Goal: Obtain resource: Obtain resource

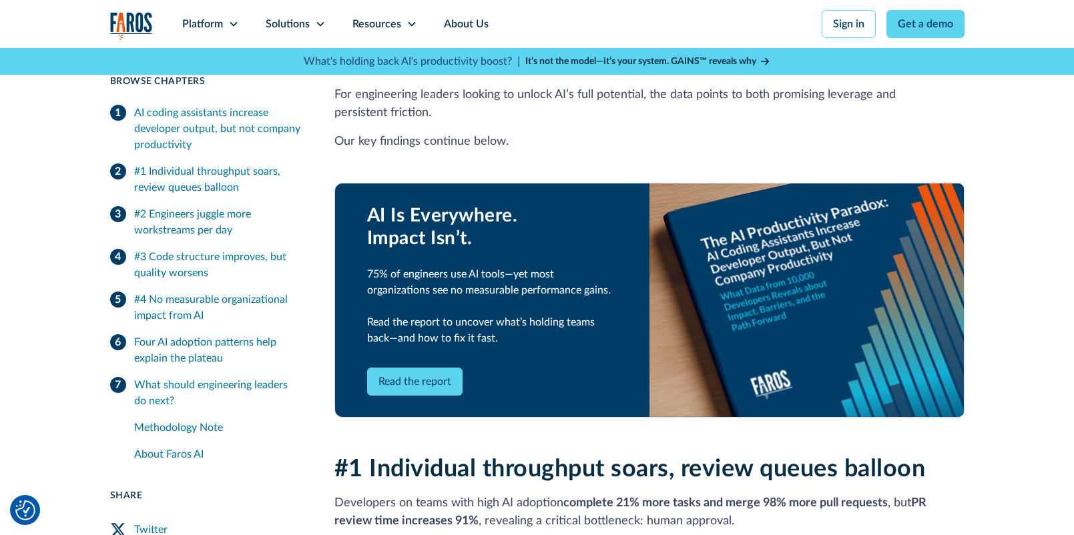
scroll to position [657, 0]
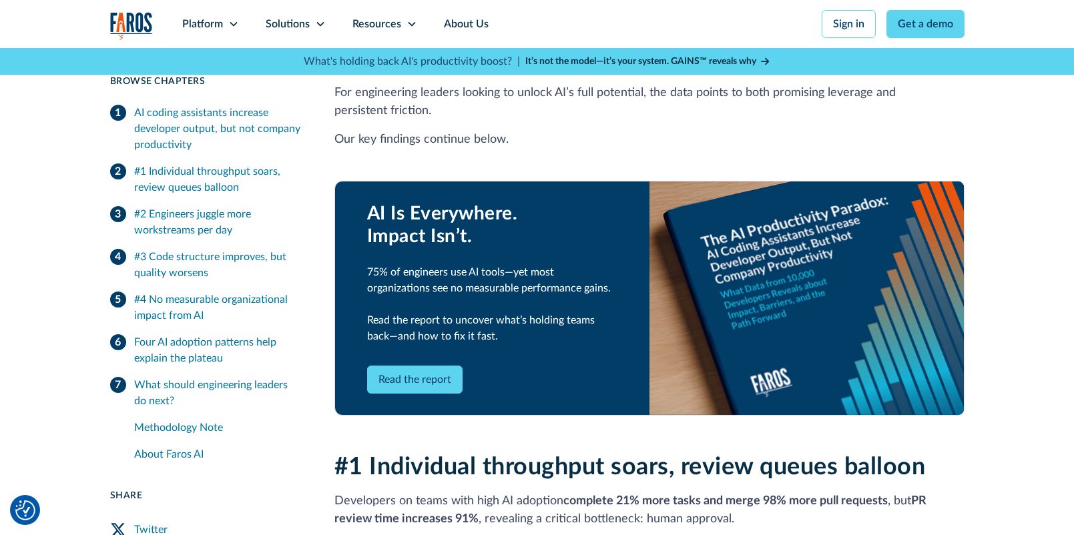
click at [416, 366] on link "Read the report" at bounding box center [414, 380] width 95 height 28
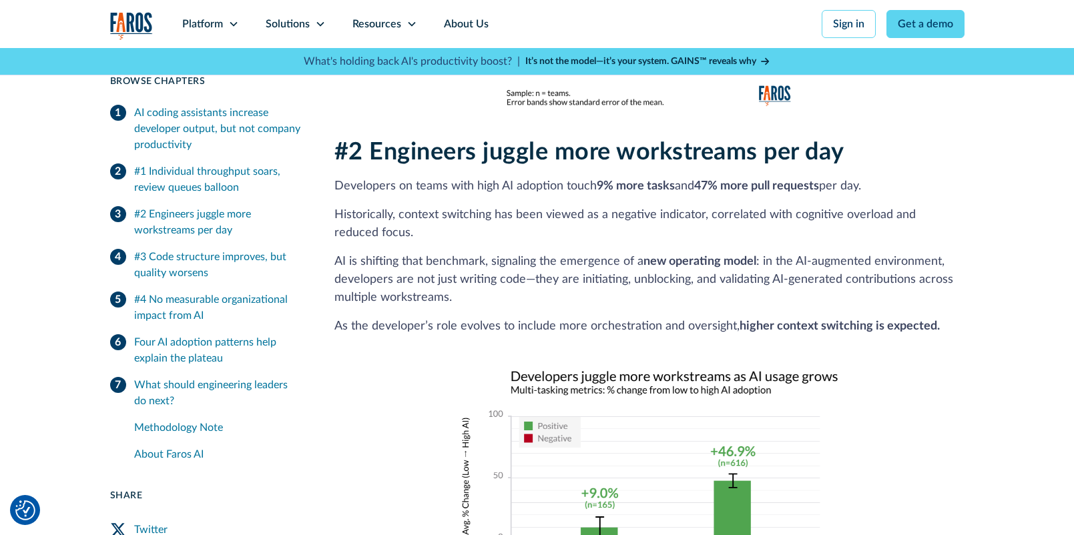
scroll to position [1503, 0]
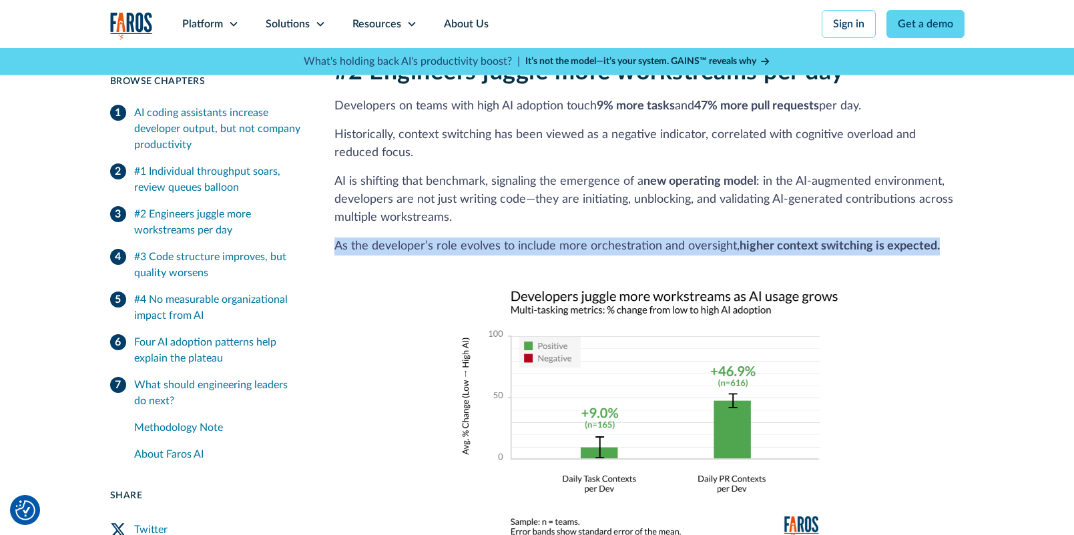
drag, startPoint x: 935, startPoint y: 228, endPoint x: 321, endPoint y: 226, distance: 613.9
click at [940, 238] on p "As the developer’s role evolves to include more orchestration and oversight, hi…" at bounding box center [649, 247] width 630 height 18
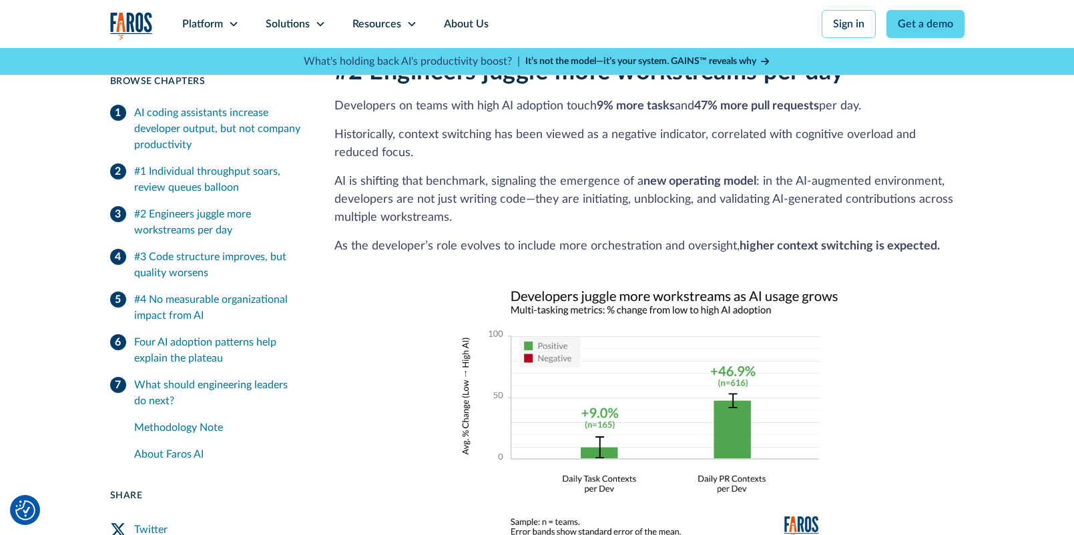
click at [926, 240] on strong "higher context switching is expected." at bounding box center [839, 246] width 200 height 12
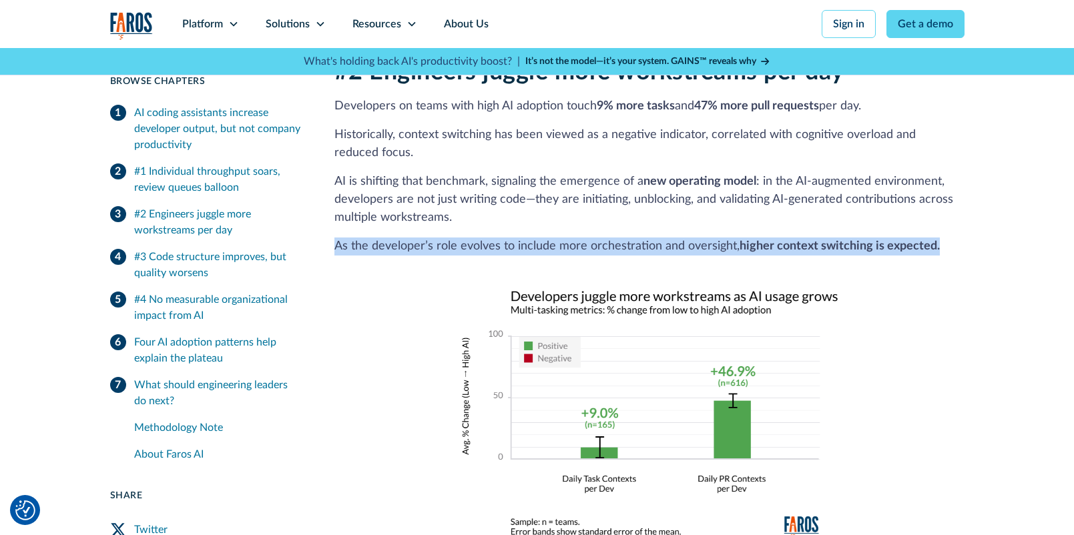
click at [926, 240] on strong "higher context switching is expected." at bounding box center [839, 246] width 200 height 12
copy p "As the developer’s role evolves to include more orchestration and oversight, hi…"
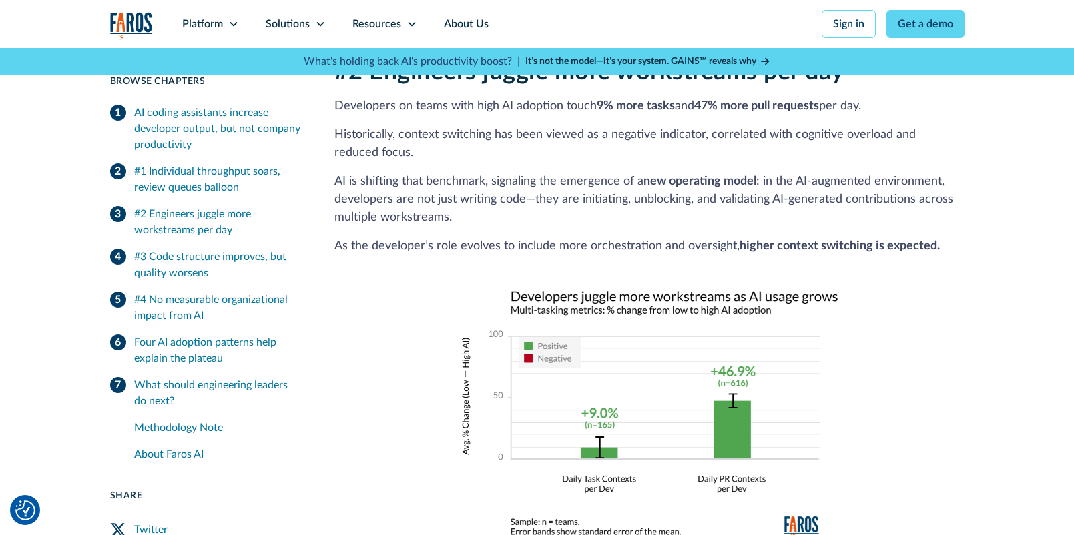
click at [683, 175] on strong "new operating model" at bounding box center [699, 181] width 113 height 12
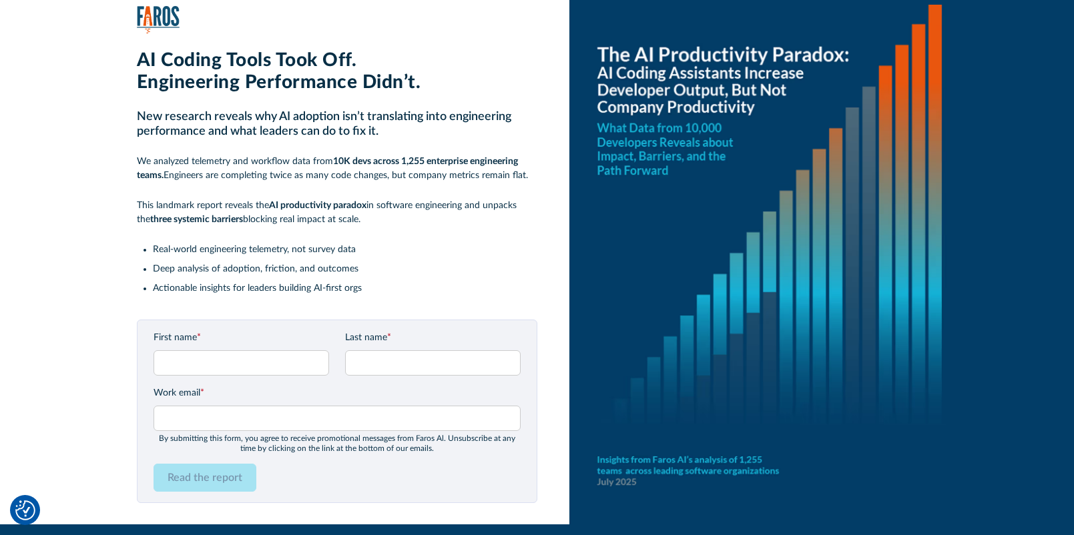
scroll to position [61, 0]
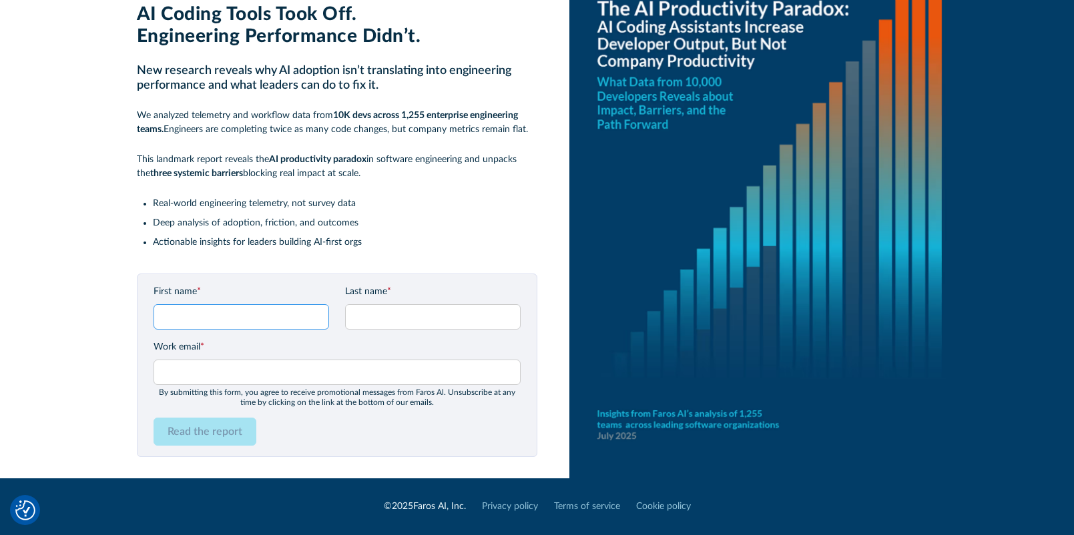
click at [280, 317] on input "First name *" at bounding box center [240, 316] width 175 height 25
type input "Max"
type input "[PERSON_NAME]"
type input "[EMAIL_ADDRESS][PERSON_NAME][DOMAIN_NAME]"
click at [231, 432] on input "Read the report" at bounding box center [204, 432] width 103 height 28
